Goal: Task Accomplishment & Management: Use online tool/utility

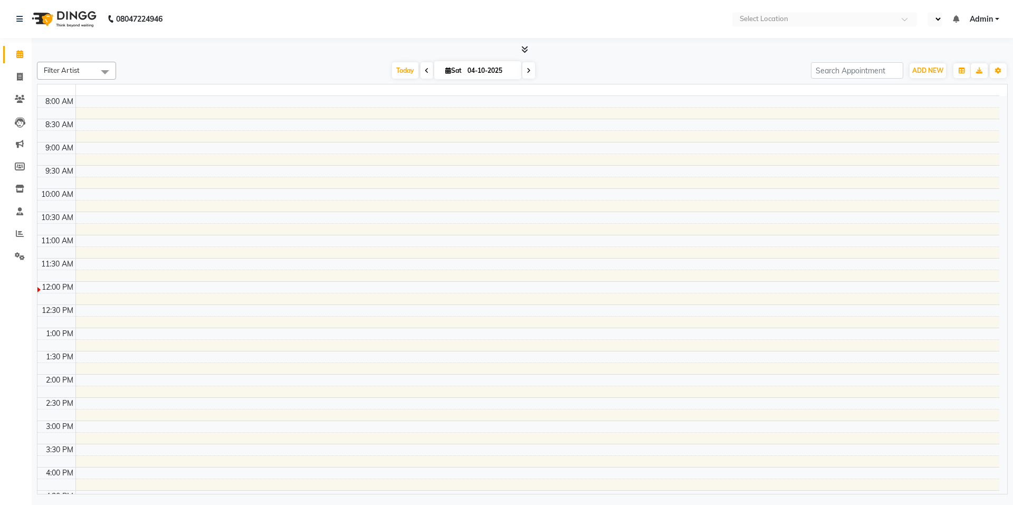
select select "en"
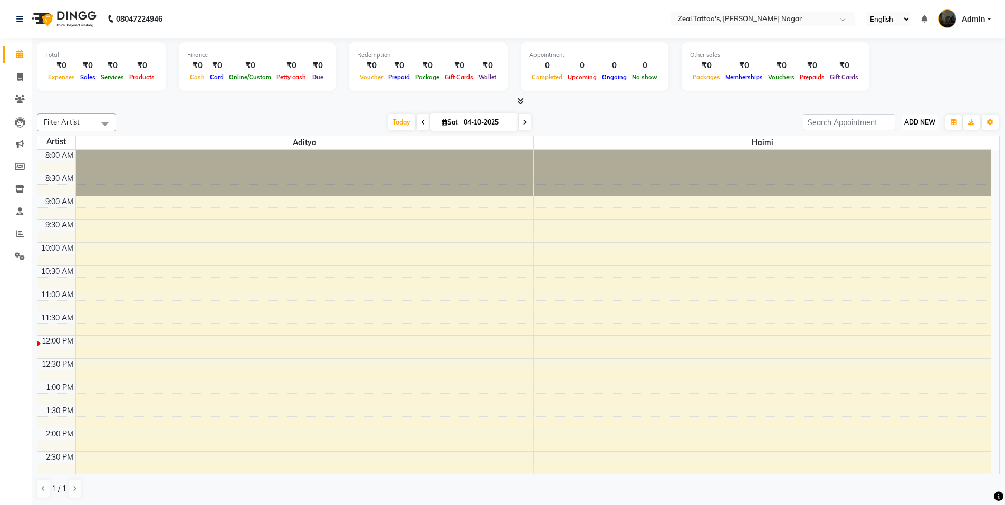
click at [924, 123] on span "ADD NEW" at bounding box center [919, 122] width 31 height 8
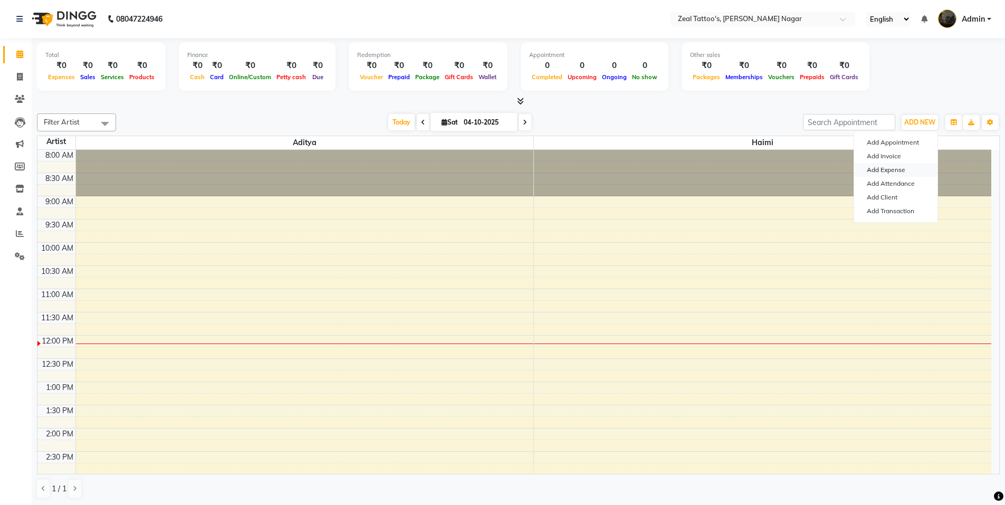
click at [904, 171] on link "Add Expense" at bounding box center [895, 170] width 83 height 14
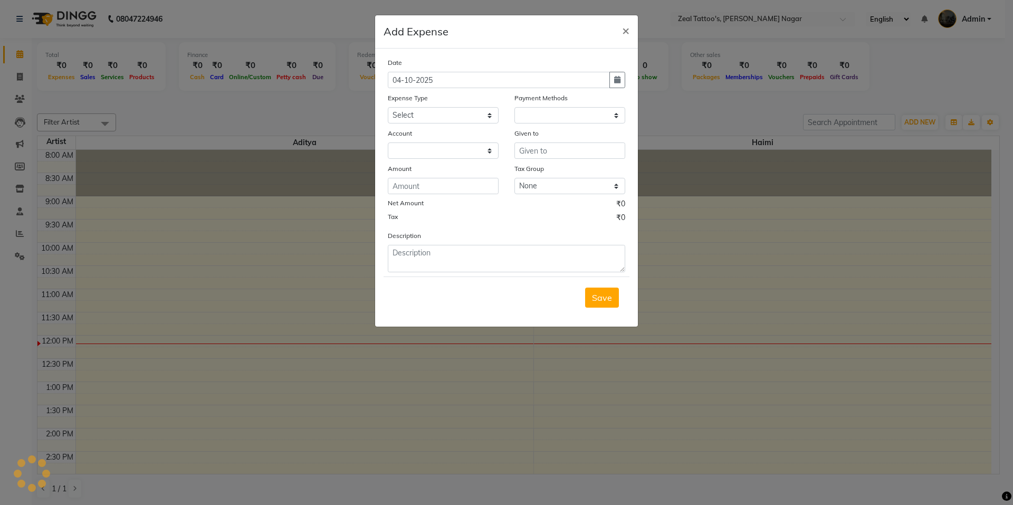
select select "1"
select select "8071"
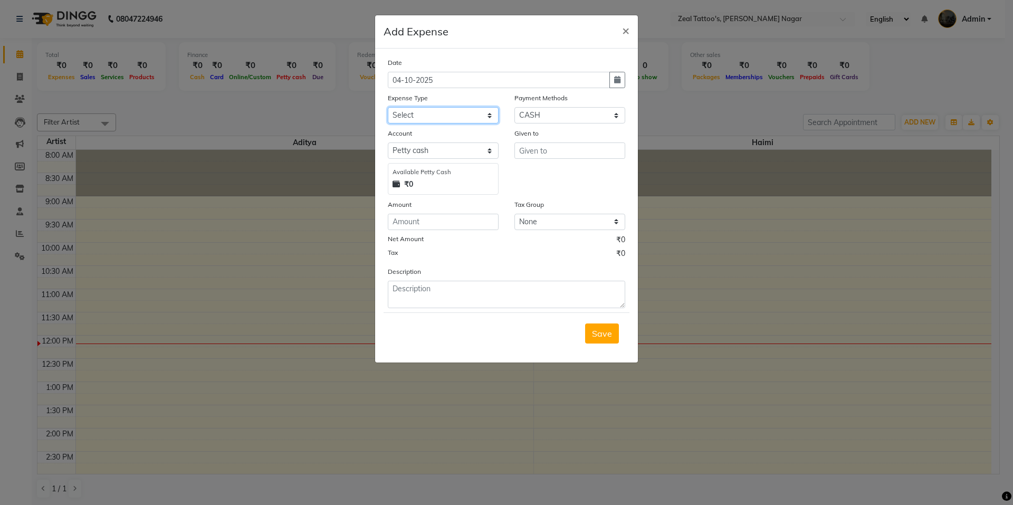
click at [430, 116] on select "Select Advance Salary Artist_Travel Client Snacks Equipment Fuel Incentive Main…" at bounding box center [443, 115] width 111 height 16
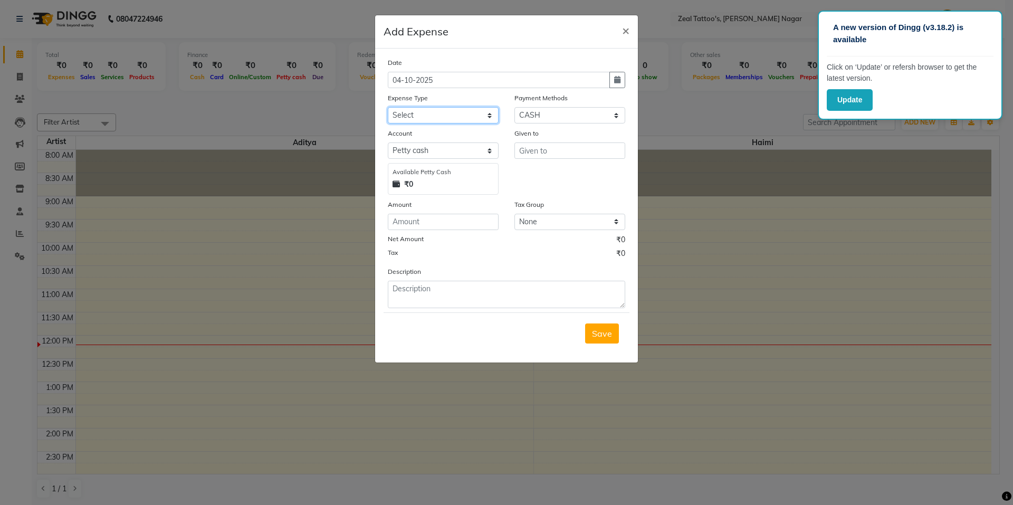
select select "24842"
click at [388, 107] on select "Select Advance Salary Artist_Travel Client Snacks Equipment Fuel Incentive Main…" at bounding box center [443, 115] width 111 height 16
click at [436, 151] on select "Select [PERSON_NAME] cash Default account" at bounding box center [443, 150] width 111 height 16
select select "8072"
click at [388, 142] on select "Select [PERSON_NAME] cash Default account" at bounding box center [443, 150] width 111 height 16
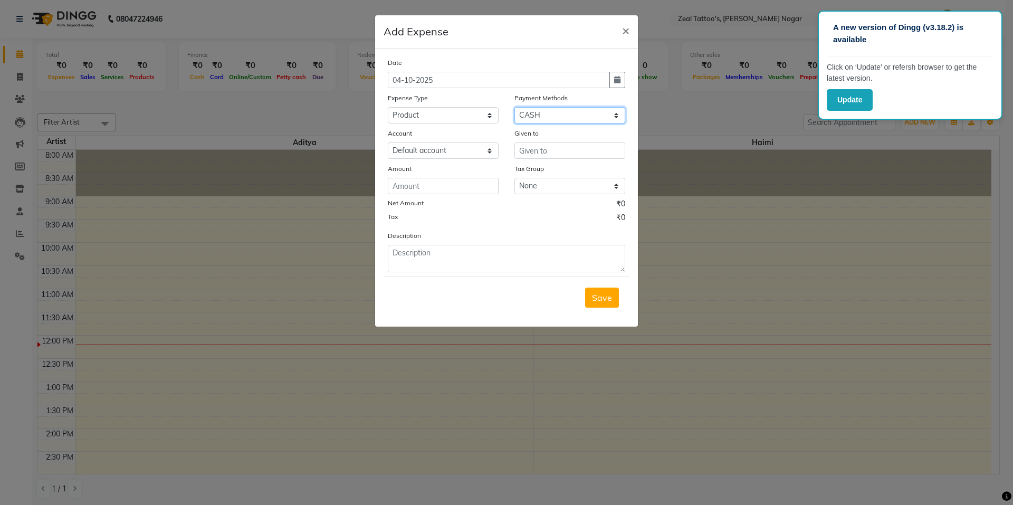
click at [553, 114] on select "Select ONLINE CASH CARD" at bounding box center [569, 115] width 111 height 16
select select "3"
click at [514, 107] on select "Select ONLINE CASH CARD" at bounding box center [569, 115] width 111 height 16
click at [549, 150] on input "text" at bounding box center [569, 150] width 111 height 16
type input "Zepto"
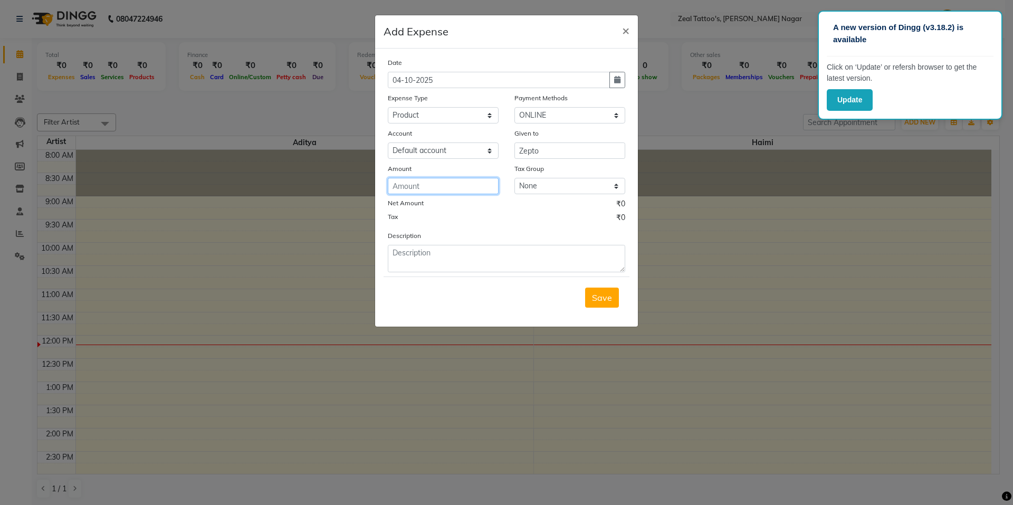
click at [442, 188] on input "number" at bounding box center [443, 186] width 111 height 16
type input "182"
